Goal: Task Accomplishment & Management: Manage account settings

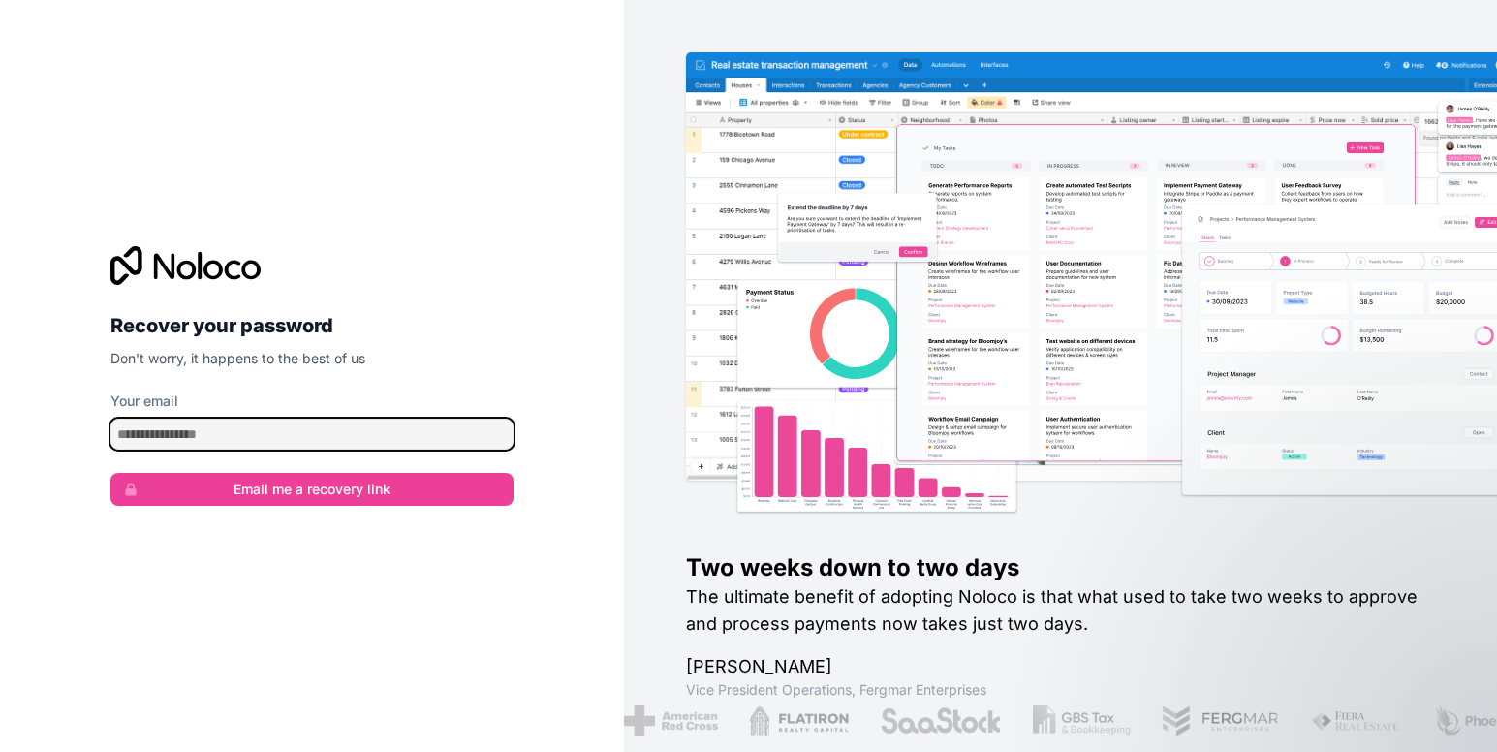
click at [273, 440] on input "Your email" at bounding box center [311, 434] width 403 height 31
type input "**********"
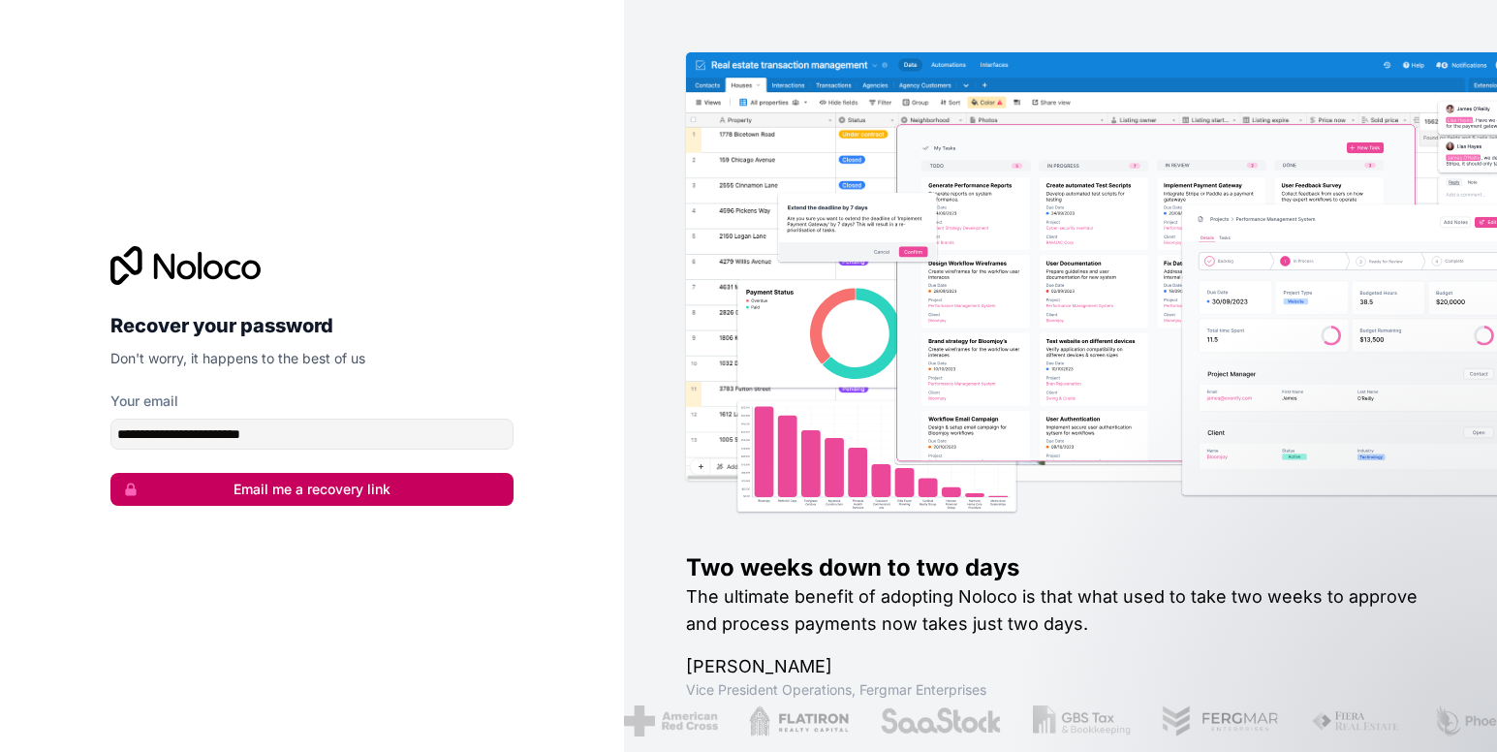
click at [268, 484] on button "Email me a recovery link" at bounding box center [311, 489] width 403 height 33
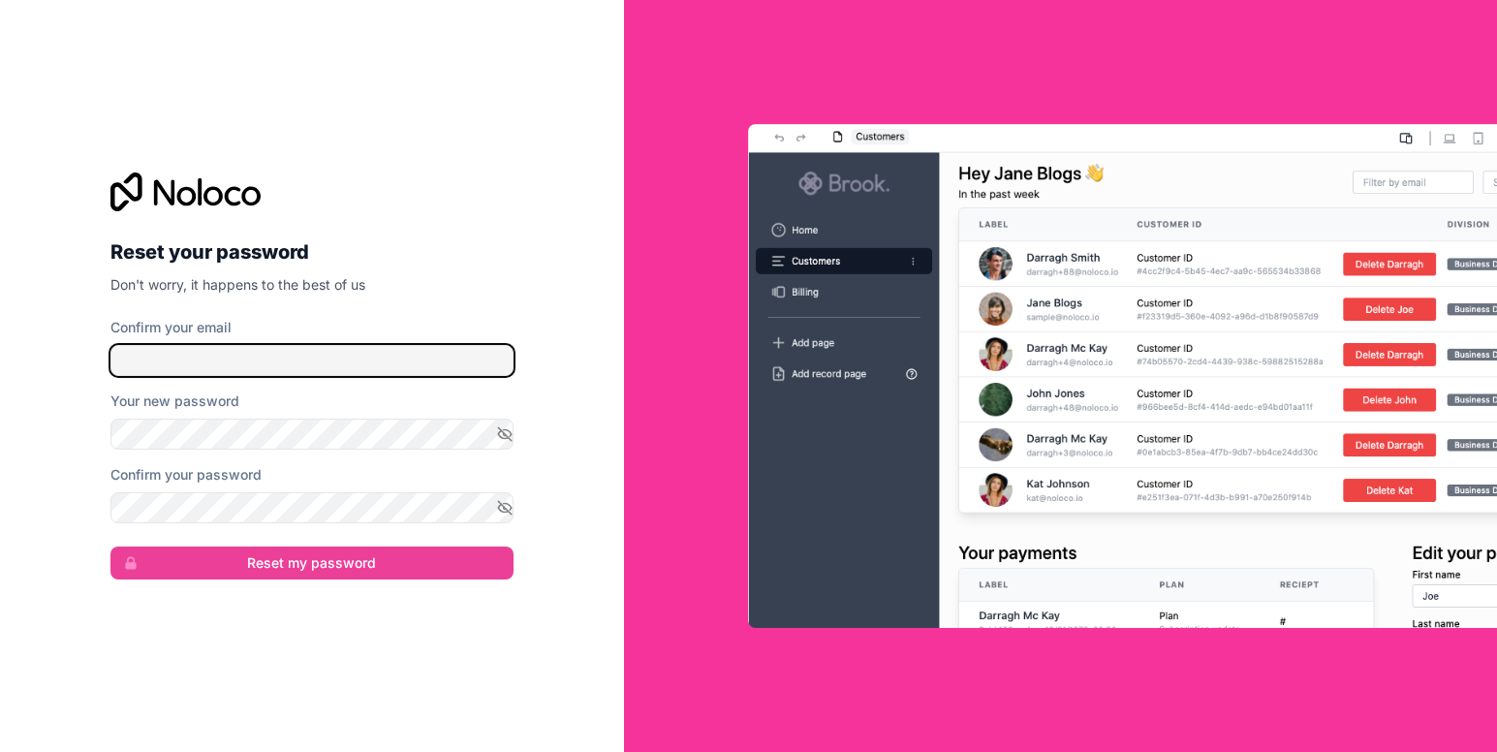
click at [261, 360] on input "Confirm your email" at bounding box center [311, 360] width 403 height 31
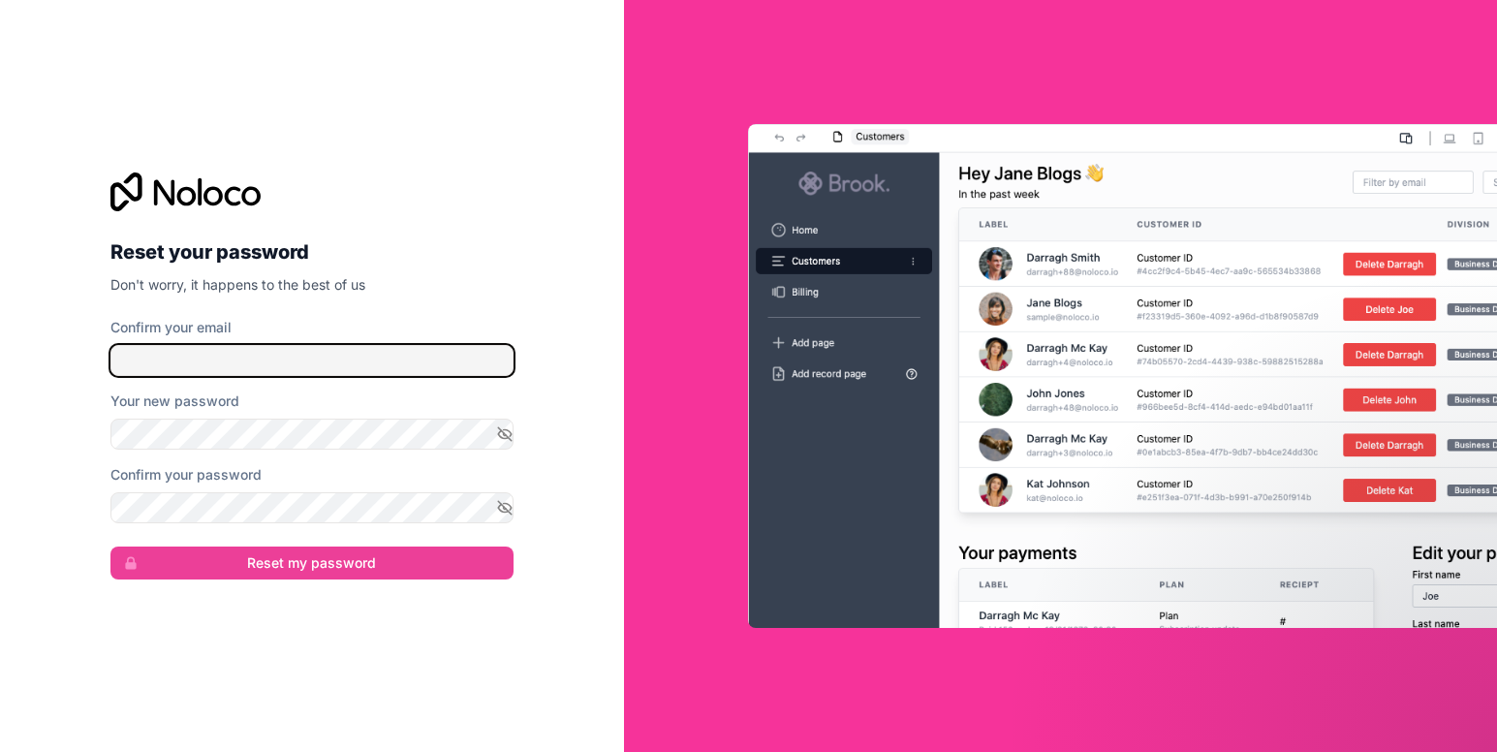
type input "**********"
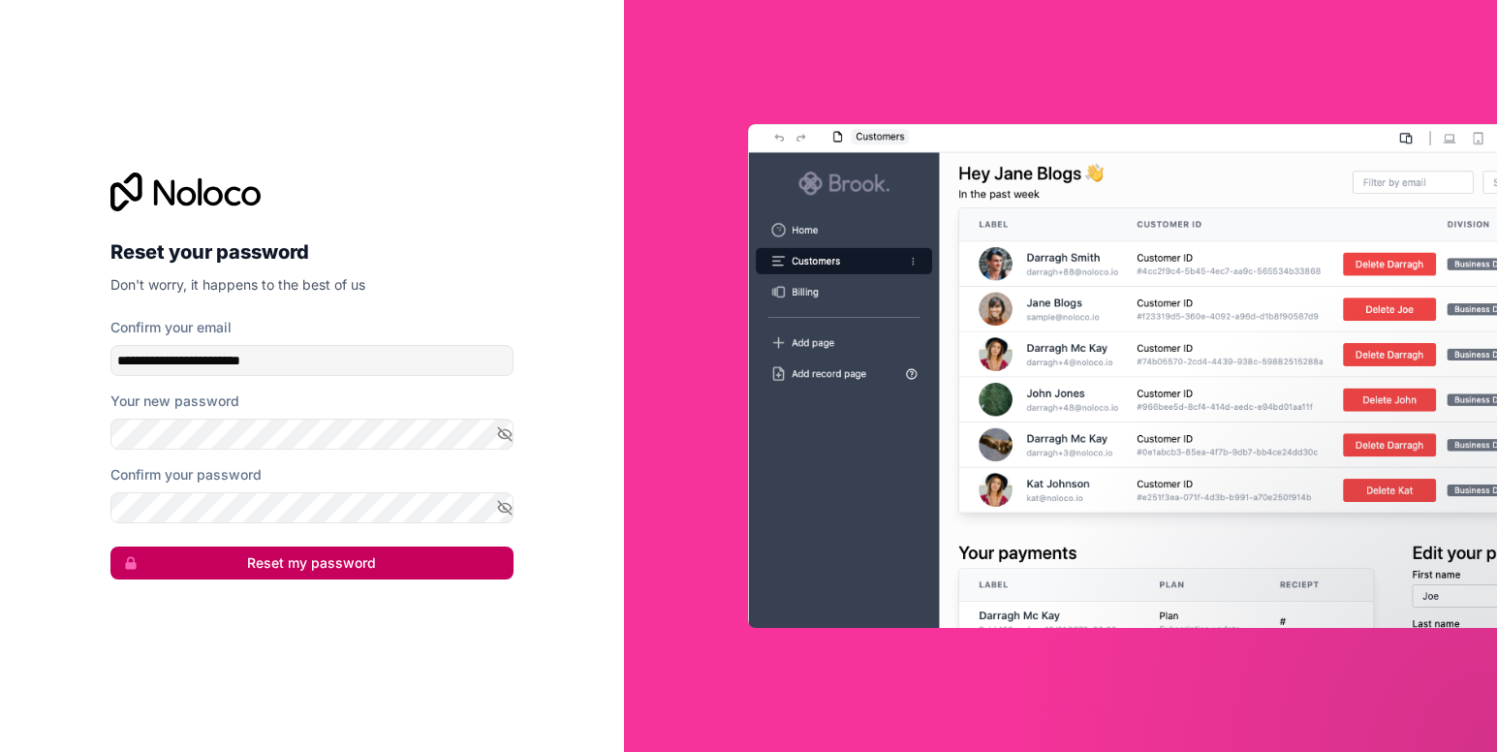
click at [302, 569] on button "Reset my password" at bounding box center [311, 562] width 403 height 33
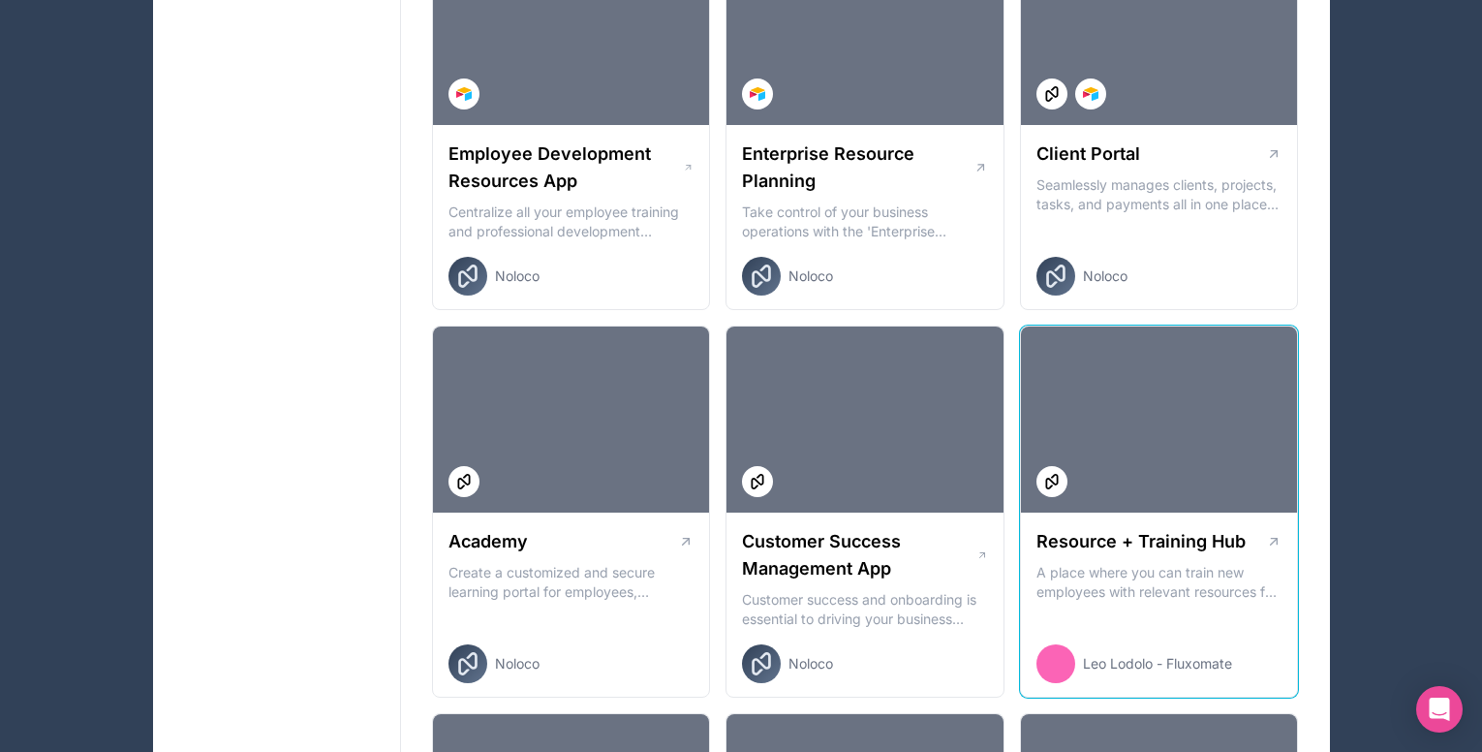
scroll to position [1599, 0]
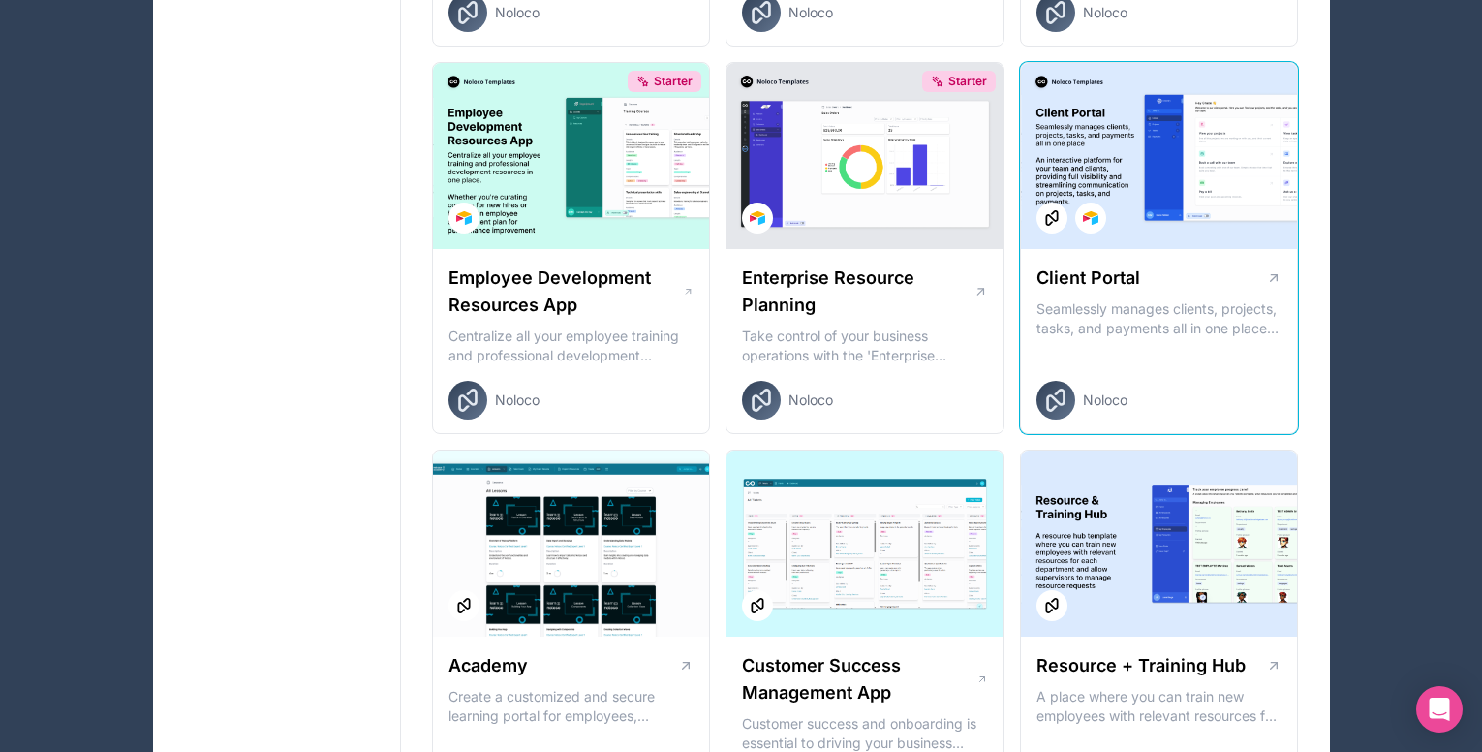
click at [1120, 370] on div "Client Portal Seamlessly manages clients, projects, tasks, and payments all in …" at bounding box center [1159, 342] width 277 height 186
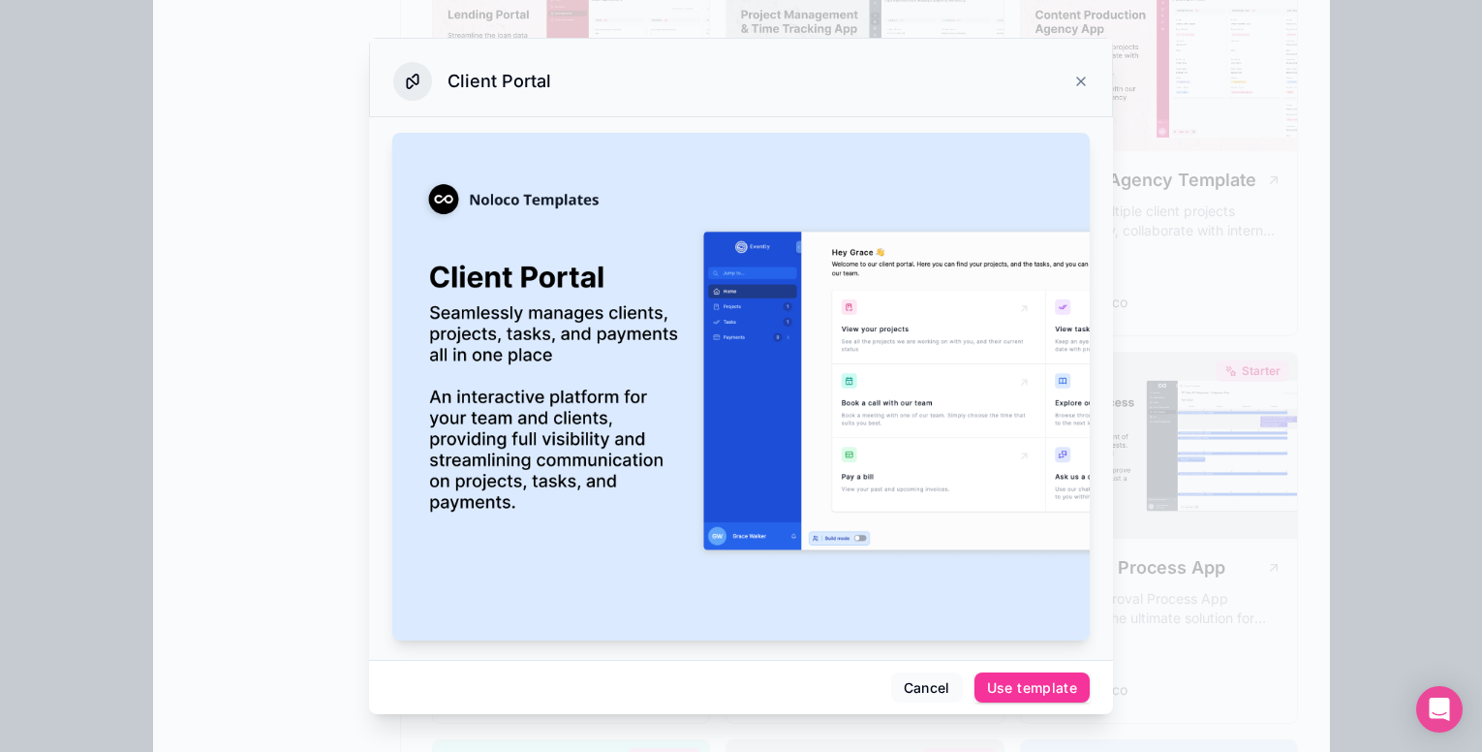
scroll to position [920, 0]
click at [1074, 74] on icon at bounding box center [1082, 82] width 16 height 16
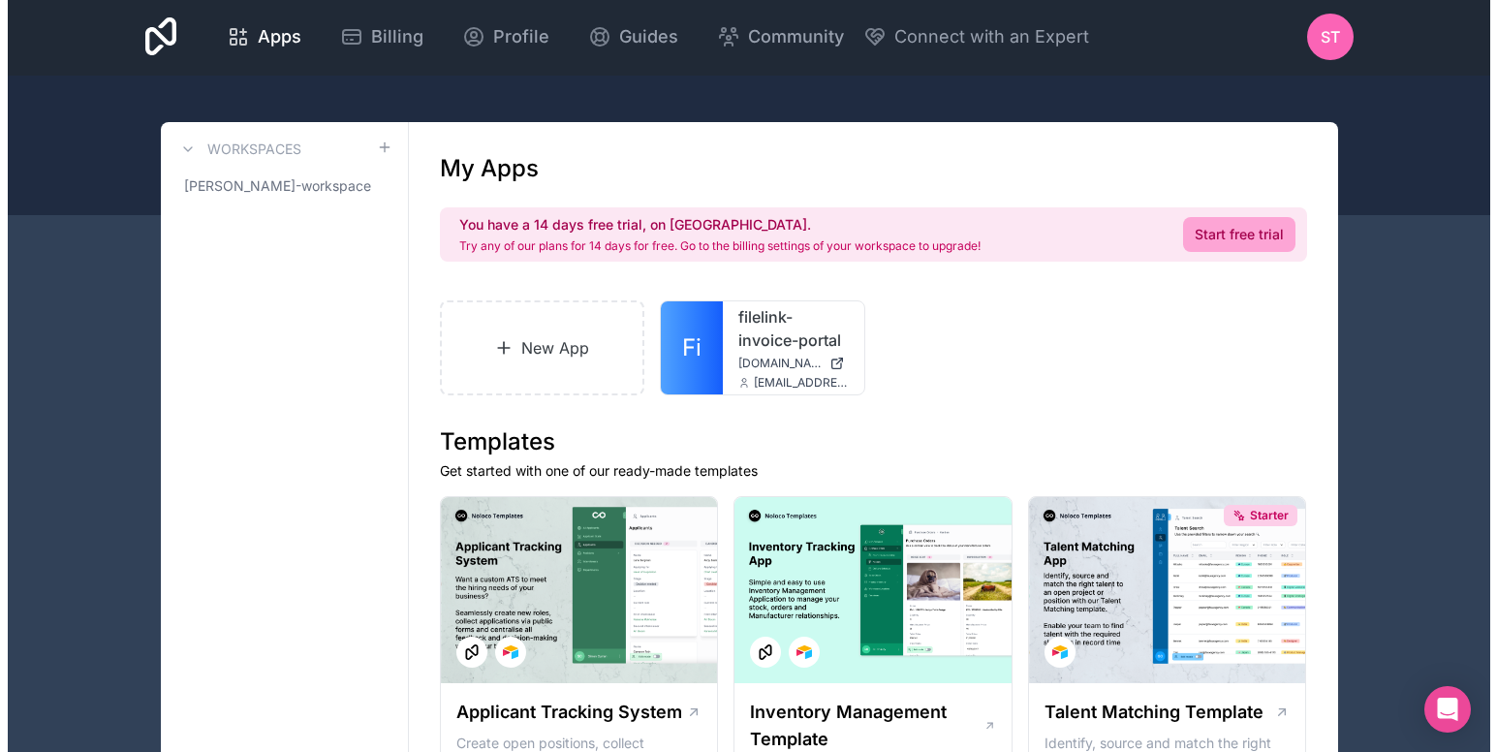
scroll to position [0, 0]
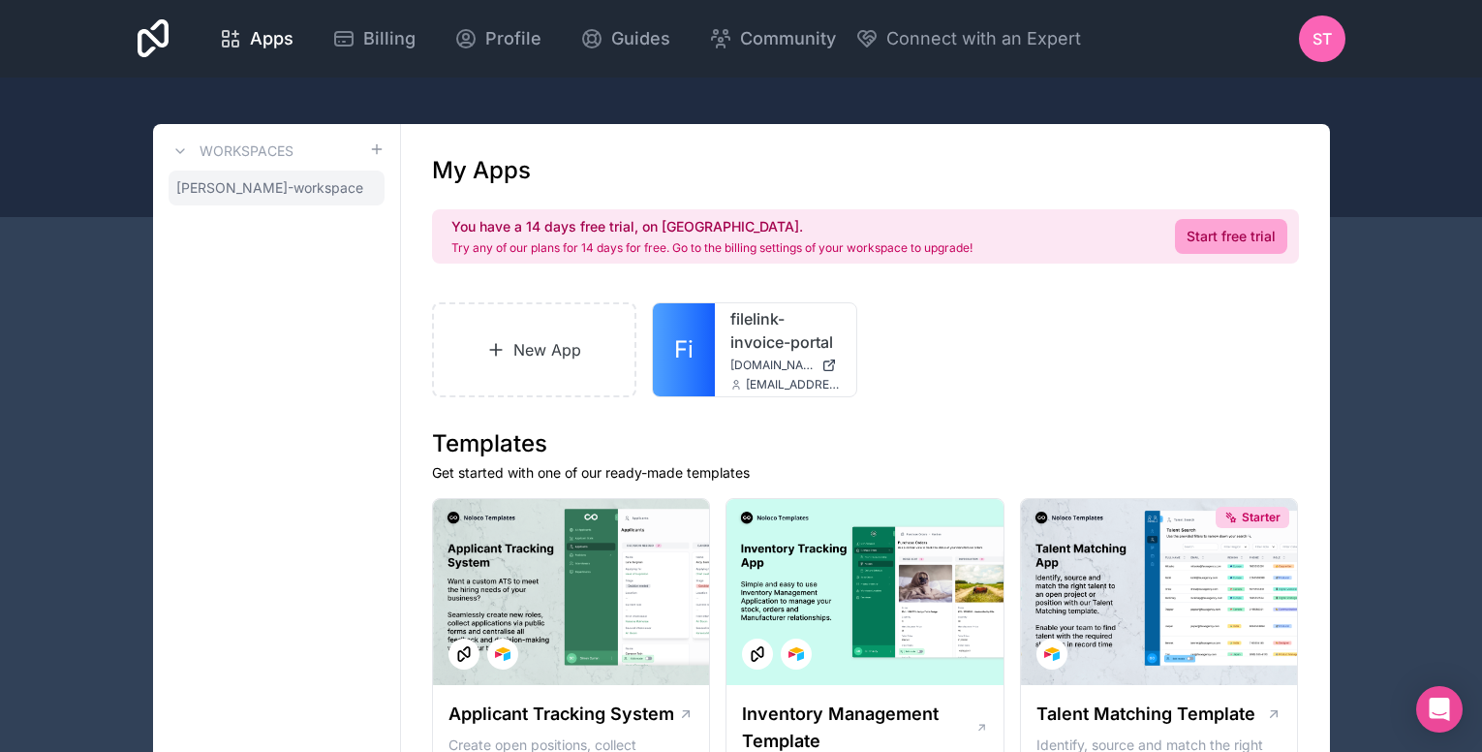
click at [344, 198] on link "[PERSON_NAME]-workspace" at bounding box center [277, 188] width 216 height 35
click at [764, 335] on link "filelink-invoice-portal" at bounding box center [786, 330] width 110 height 47
